Goal: Task Accomplishment & Management: Use online tool/utility

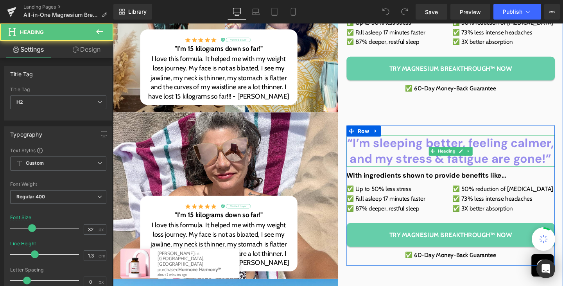
scroll to position [168, 0]
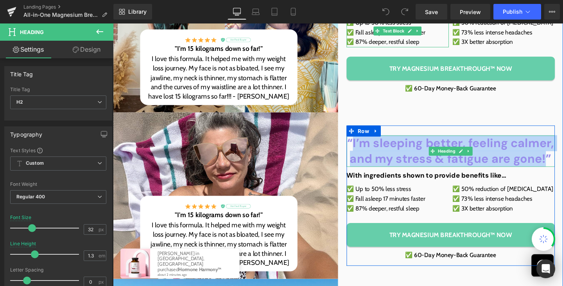
drag, startPoint x: 364, startPoint y: 148, endPoint x: 566, endPoint y: 163, distance: 203.1
click at [563, 163] on b "“I’m sleeping better, feeling calmer, and my stress & fatigue are gone!”" at bounding box center [467, 157] width 217 height 33
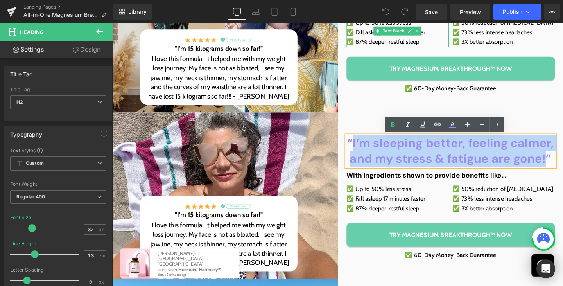
paste div
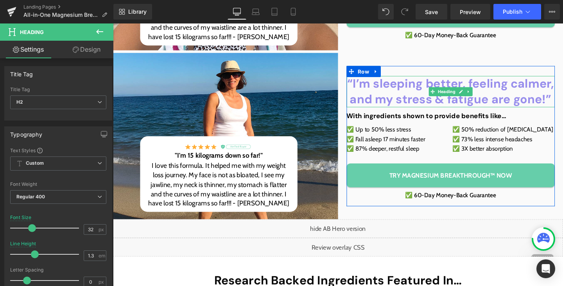
scroll to position [407, 0]
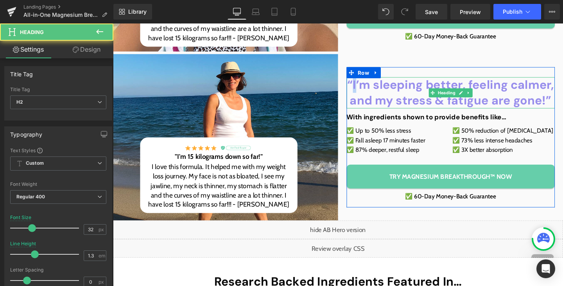
click at [364, 88] on b "“I’m sleeping better, feeling calmer, and my stress & fatigue are gone!”" at bounding box center [467, 95] width 217 height 33
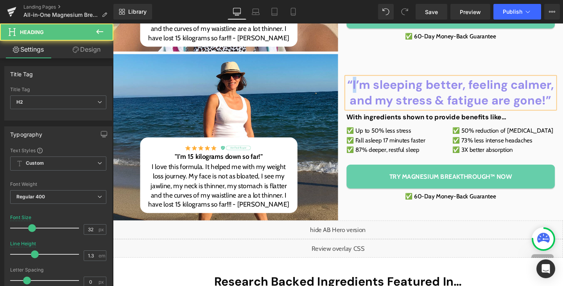
click at [364, 88] on b "“I’m sleeping better, feeling calmer, and my stress & fatigue are gone!”" at bounding box center [467, 95] width 217 height 33
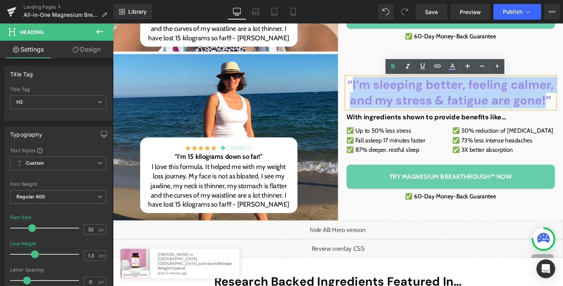
drag, startPoint x: 362, startPoint y: 86, endPoint x: 564, endPoint y: 100, distance: 202.2
click at [563, 100] on b "“I’m sleeping better, feeling calmer, and my stress & fatigue are gone!”" at bounding box center [467, 95] width 217 height 33
paste div
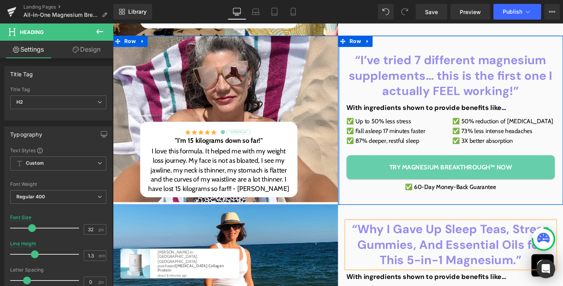
scroll to position [198, 0]
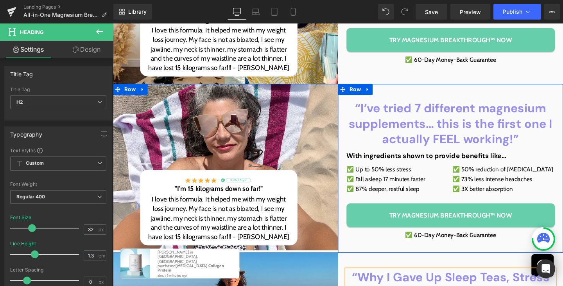
click at [411, 126] on b "“I’ve tried 7 different magnesium supplements… this is the first one I actually…" at bounding box center [468, 128] width 214 height 49
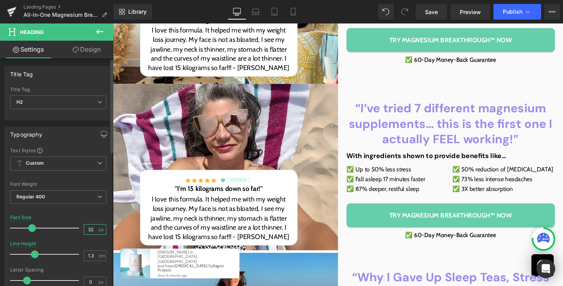
click at [88, 231] on input "32" at bounding box center [91, 229] width 14 height 10
type input "30"
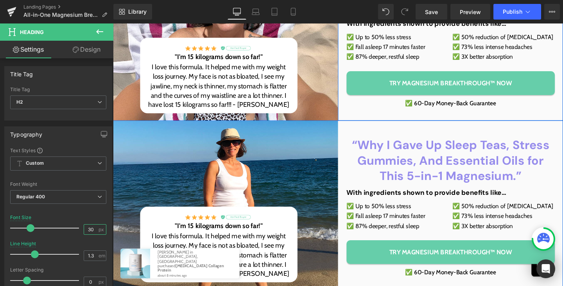
scroll to position [335, 0]
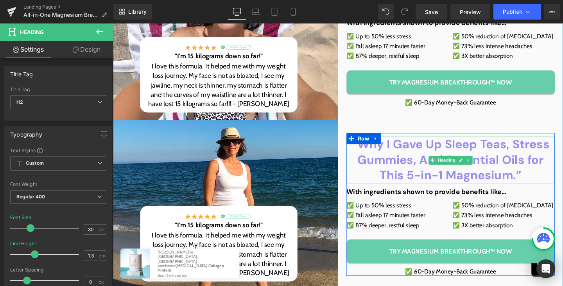
click at [421, 158] on b "“Why I Gave Up Sleep Teas, Stress Gummies, And Essential Oils for This 5-in-1 M…" at bounding box center [468, 166] width 208 height 49
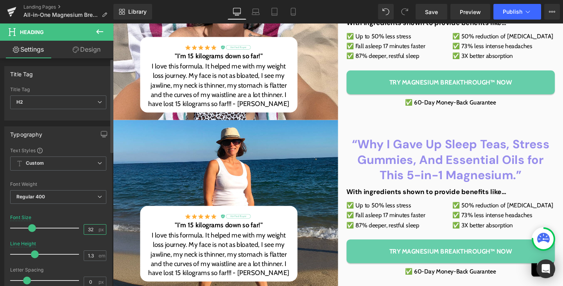
click at [85, 229] on input "32" at bounding box center [91, 229] width 14 height 10
type input "30"
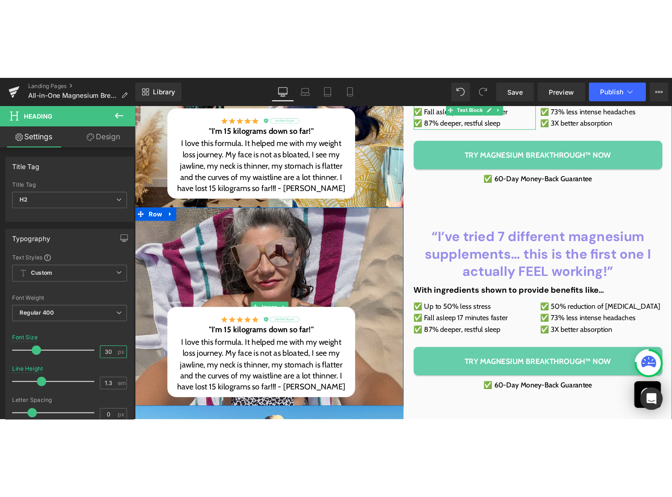
scroll to position [0, 0]
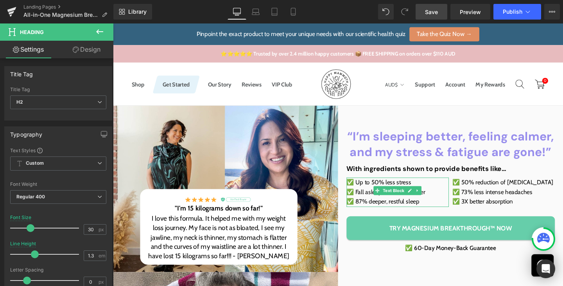
click at [430, 8] on span "Save" at bounding box center [431, 12] width 13 height 8
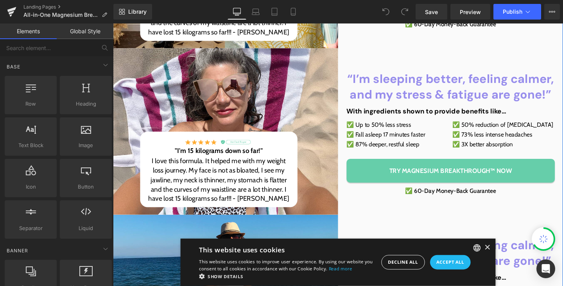
scroll to position [367, 0]
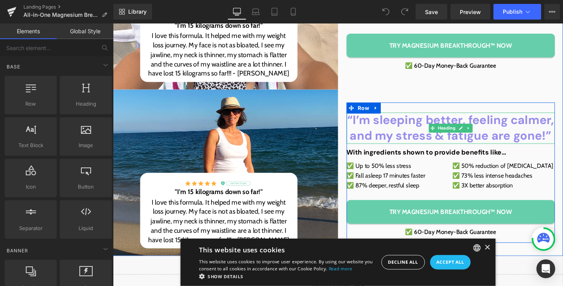
click at [369, 126] on b "“I’m sleeping better, feeling calmer, and my stress & fatigue are gone!”" at bounding box center [467, 133] width 217 height 33
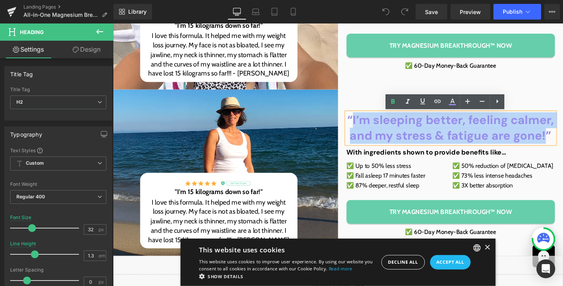
drag, startPoint x: 363, startPoint y: 124, endPoint x: 564, endPoint y: 134, distance: 200.9
click at [563, 134] on b "“I’m sleeping better, feeling calmer, and my stress & fatigue are gone!”" at bounding box center [467, 133] width 217 height 33
paste div
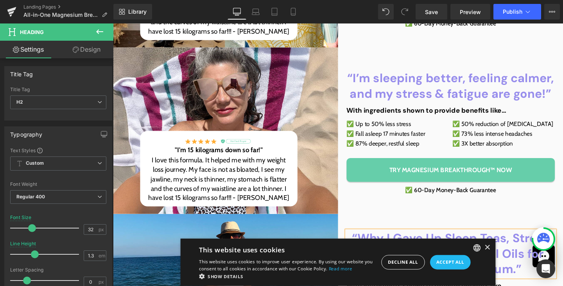
scroll to position [236, 0]
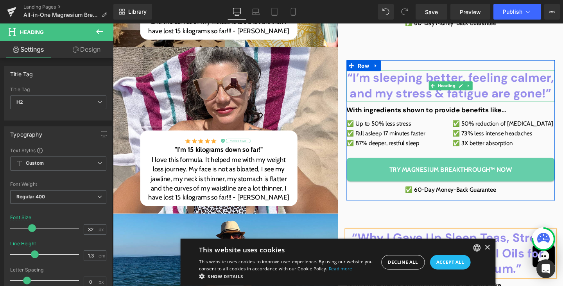
click at [363, 81] on b "“I’m sleeping better, feeling calmer, and my stress & fatigue are gone!”" at bounding box center [467, 88] width 217 height 33
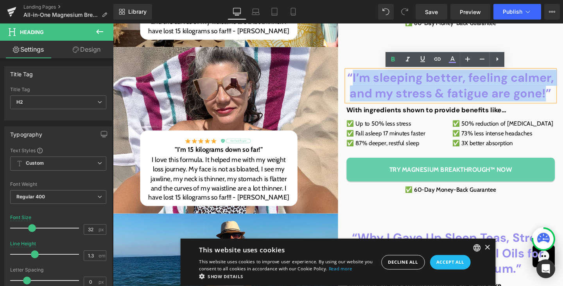
drag, startPoint x: 363, startPoint y: 81, endPoint x: 563, endPoint y: 98, distance: 200.1
click at [563, 98] on b "“I’m sleeping better, feeling calmer, and my stress & fatigue are gone!”" at bounding box center [467, 88] width 217 height 33
paste div
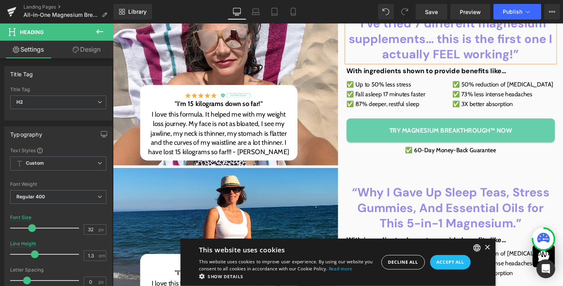
scroll to position [288, 0]
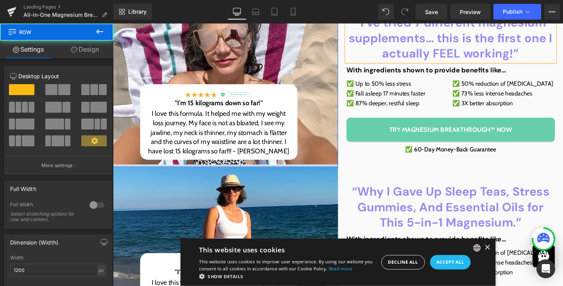
click at [323, 173] on div at bounding box center [231, 173] width 237 height 2
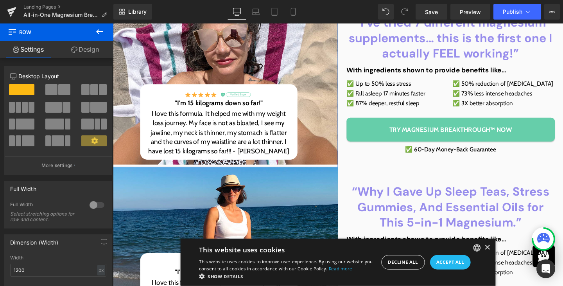
click at [83, 47] on link "Design" at bounding box center [85, 50] width 57 height 18
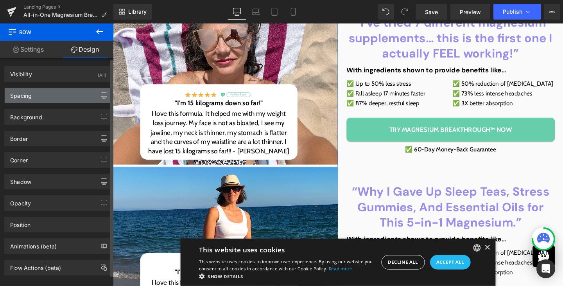
click at [41, 94] on div "Spacing" at bounding box center [58, 95] width 107 height 15
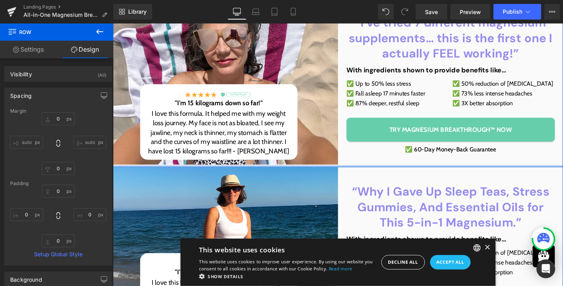
click at [349, 173] on div at bounding box center [349, 173] width 473 height 2
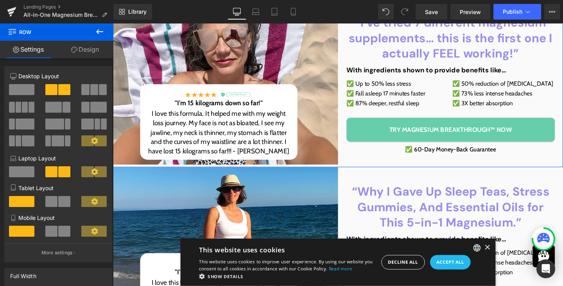
click at [87, 49] on link "Design" at bounding box center [85, 50] width 57 height 18
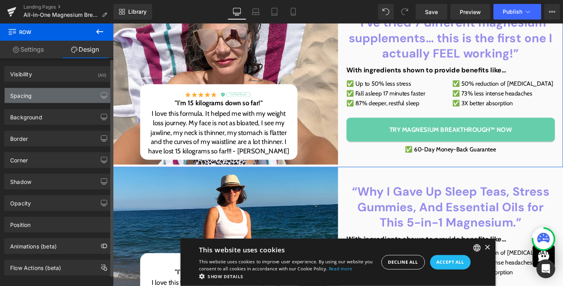
click at [64, 94] on div "Spacing" at bounding box center [58, 95] width 107 height 15
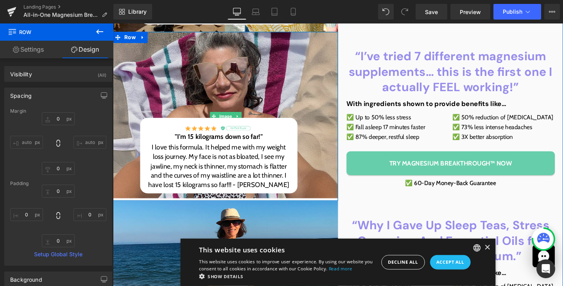
scroll to position [255, 0]
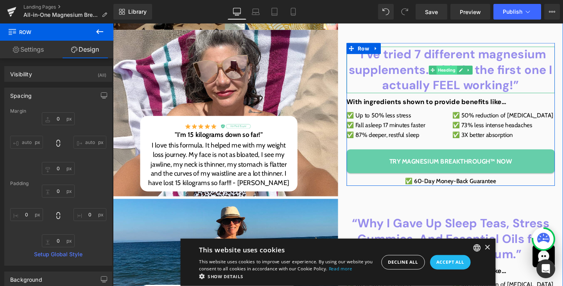
click at [463, 73] on span "Heading" at bounding box center [464, 72] width 22 height 9
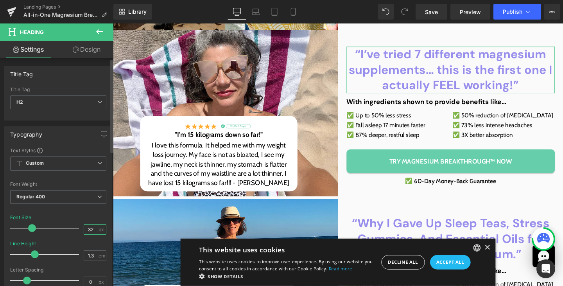
click at [88, 232] on input "32" at bounding box center [91, 229] width 14 height 10
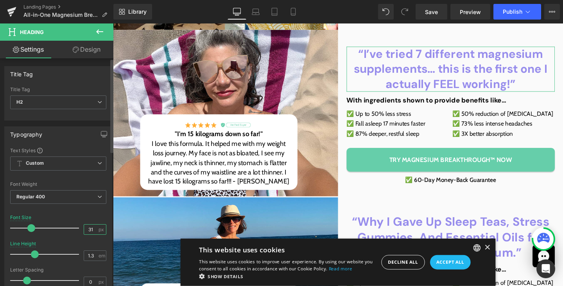
type input "30"
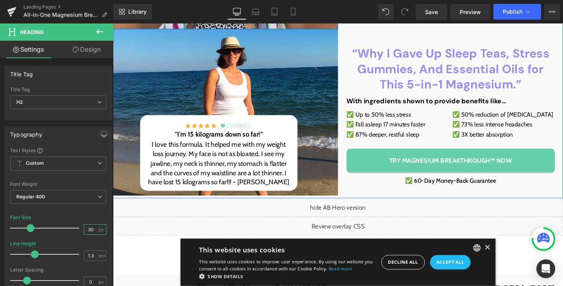
scroll to position [431, 0]
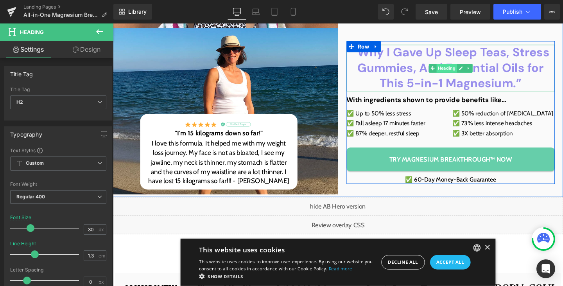
click at [463, 72] on span "Heading" at bounding box center [464, 70] width 22 height 9
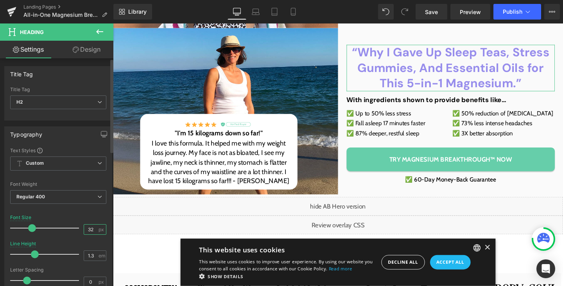
click at [89, 226] on input "32" at bounding box center [91, 229] width 14 height 10
type input "30"
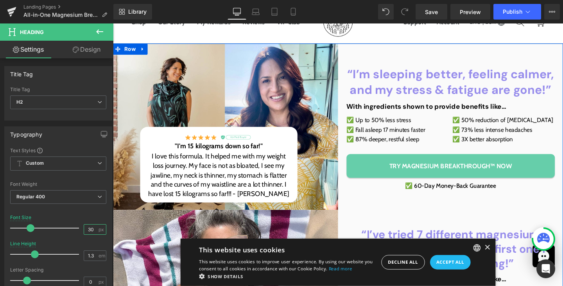
scroll to position [65, 0]
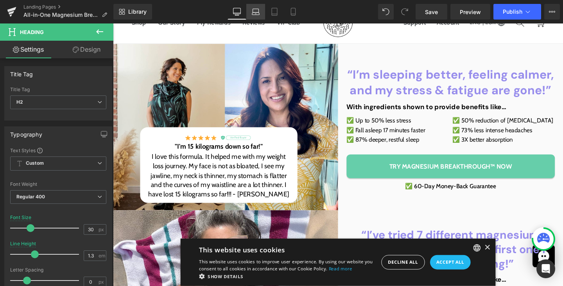
click at [255, 14] on icon at bounding box center [255, 14] width 1 height 0
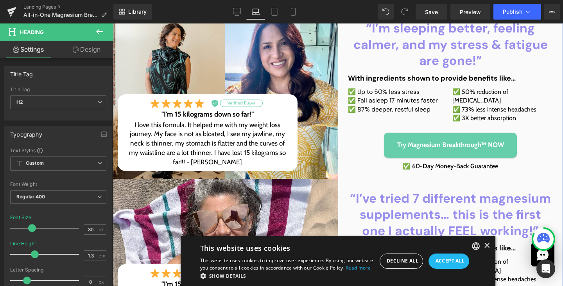
scroll to position [101, 0]
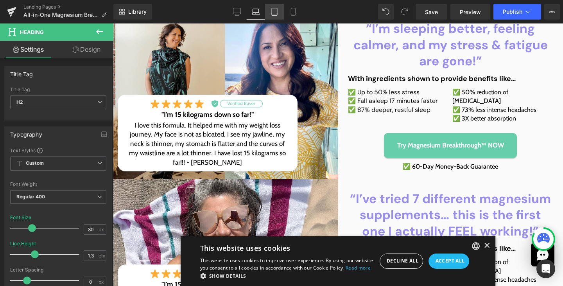
click at [279, 10] on link "Tablet" at bounding box center [274, 12] width 19 height 16
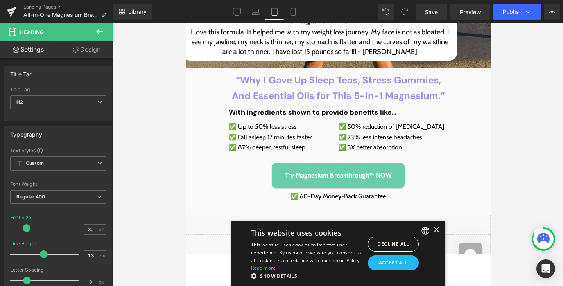
scroll to position [989, 0]
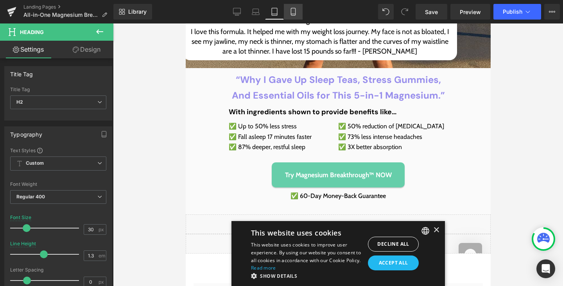
click at [296, 7] on link "Mobile" at bounding box center [293, 12] width 19 height 16
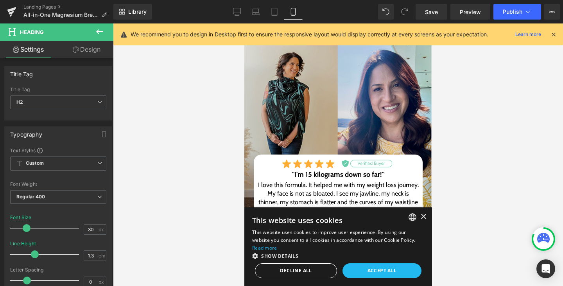
scroll to position [77, 0]
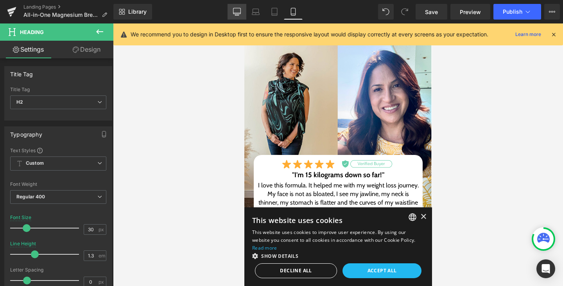
click at [239, 14] on icon at bounding box center [236, 11] width 7 height 6
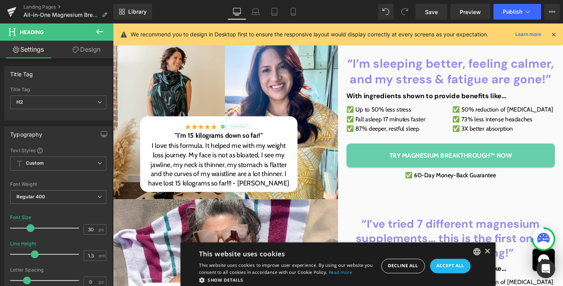
scroll to position [0, 0]
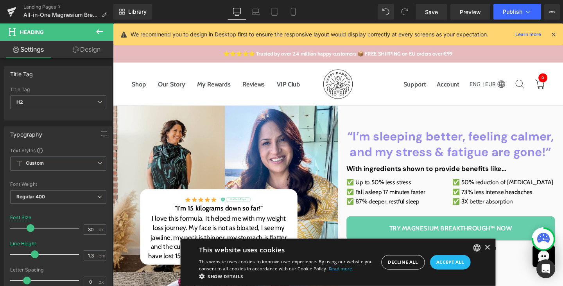
click at [196, 7] on div "Library Desktop Desktop Laptop Tablet Mobile Save Preview Publish Scheduled Vie…" at bounding box center [338, 12] width 450 height 16
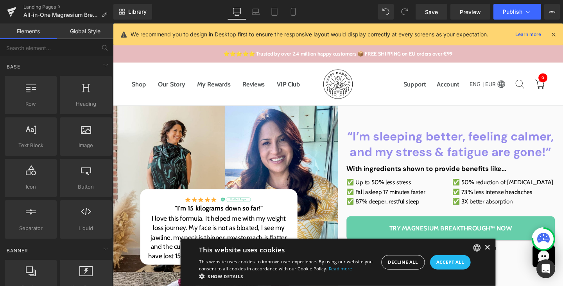
click at [504, 257] on div "×" at bounding box center [507, 259] width 6 height 6
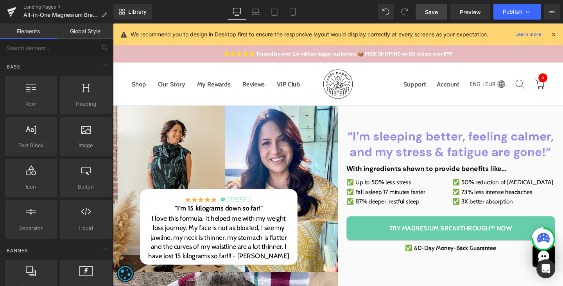
click at [427, 11] on span "Save" at bounding box center [431, 12] width 13 height 8
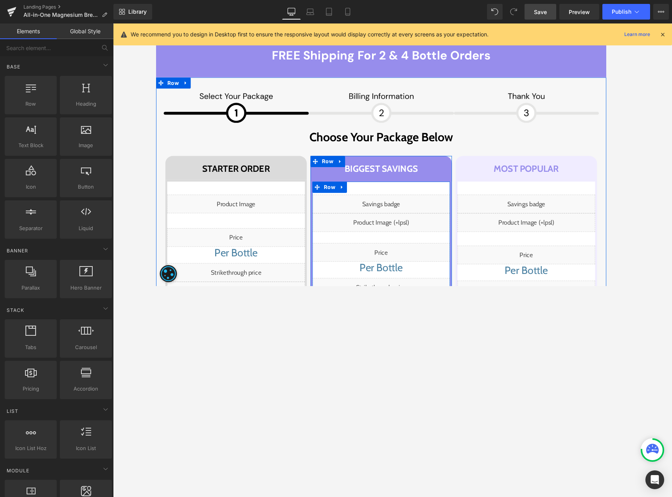
scroll to position [4581, 0]
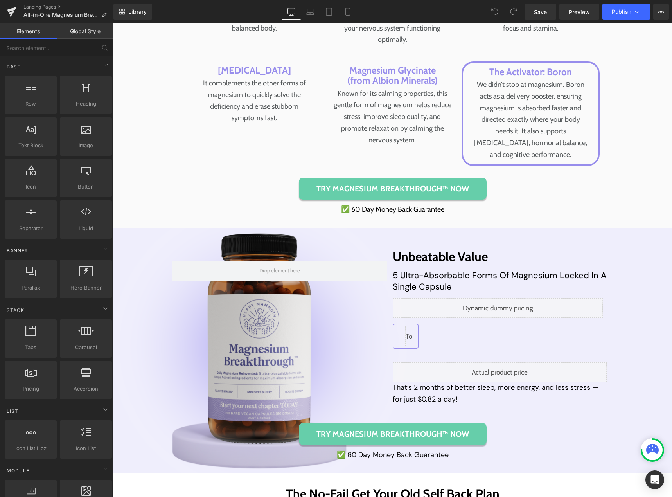
scroll to position [3559, 0]
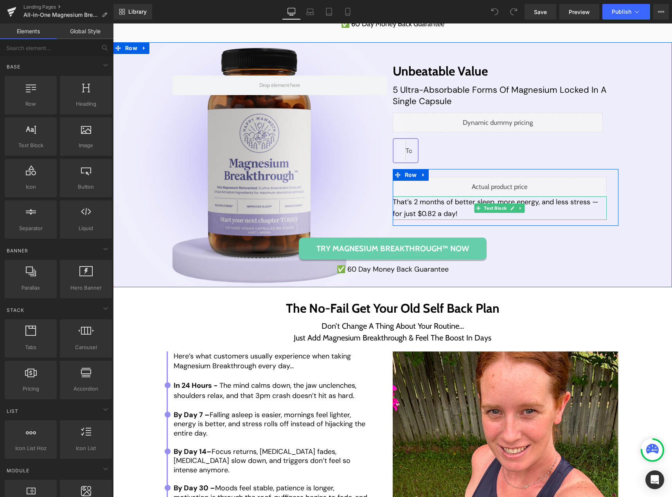
click at [420, 219] on p "That’s 2 months of better sleep, more energy, and less stress — for just $0.82 …" at bounding box center [500, 207] width 214 height 23
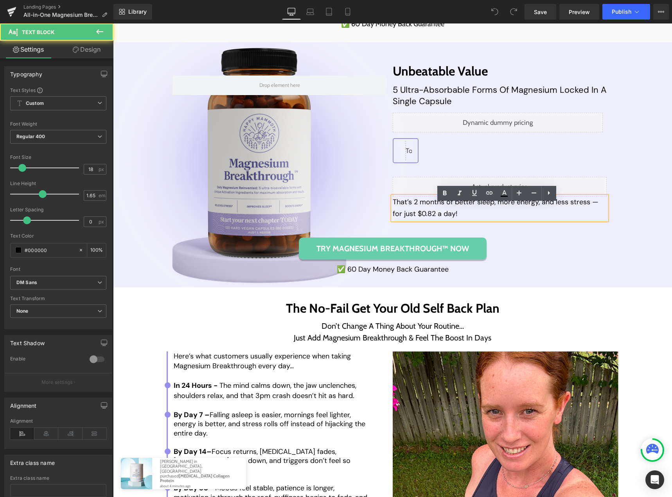
click at [419, 219] on p "That’s 2 months of better sleep, more energy, and less stress — for just $0.82 …" at bounding box center [500, 207] width 214 height 23
drag, startPoint x: 418, startPoint y: 220, endPoint x: 431, endPoint y: 220, distance: 12.9
click at [431, 219] on p "That’s 2 months of better sleep, more energy, and less stress — for just $0.82 …" at bounding box center [500, 207] width 214 height 23
